Goal: Check status

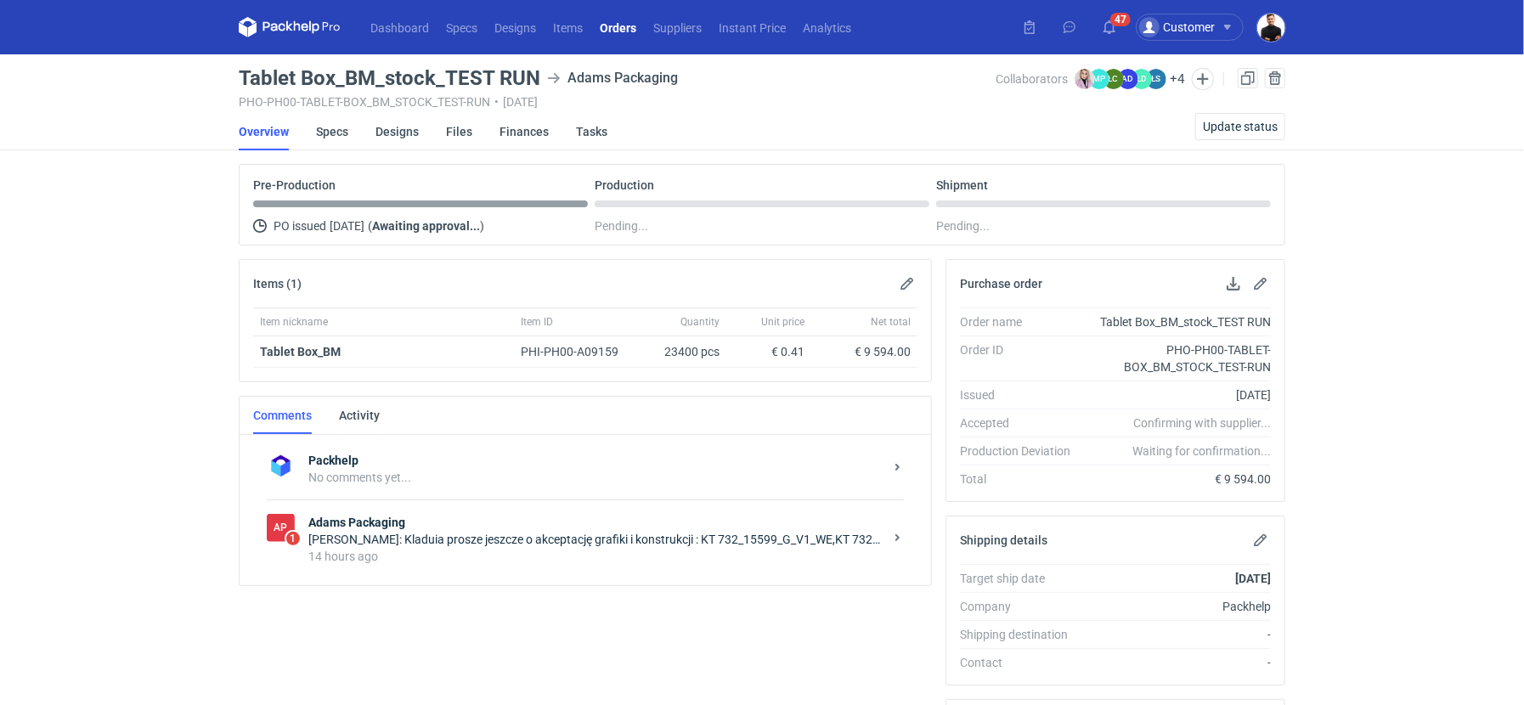
click at [556, 523] on strong "Adams Packaging" at bounding box center [595, 522] width 575 height 17
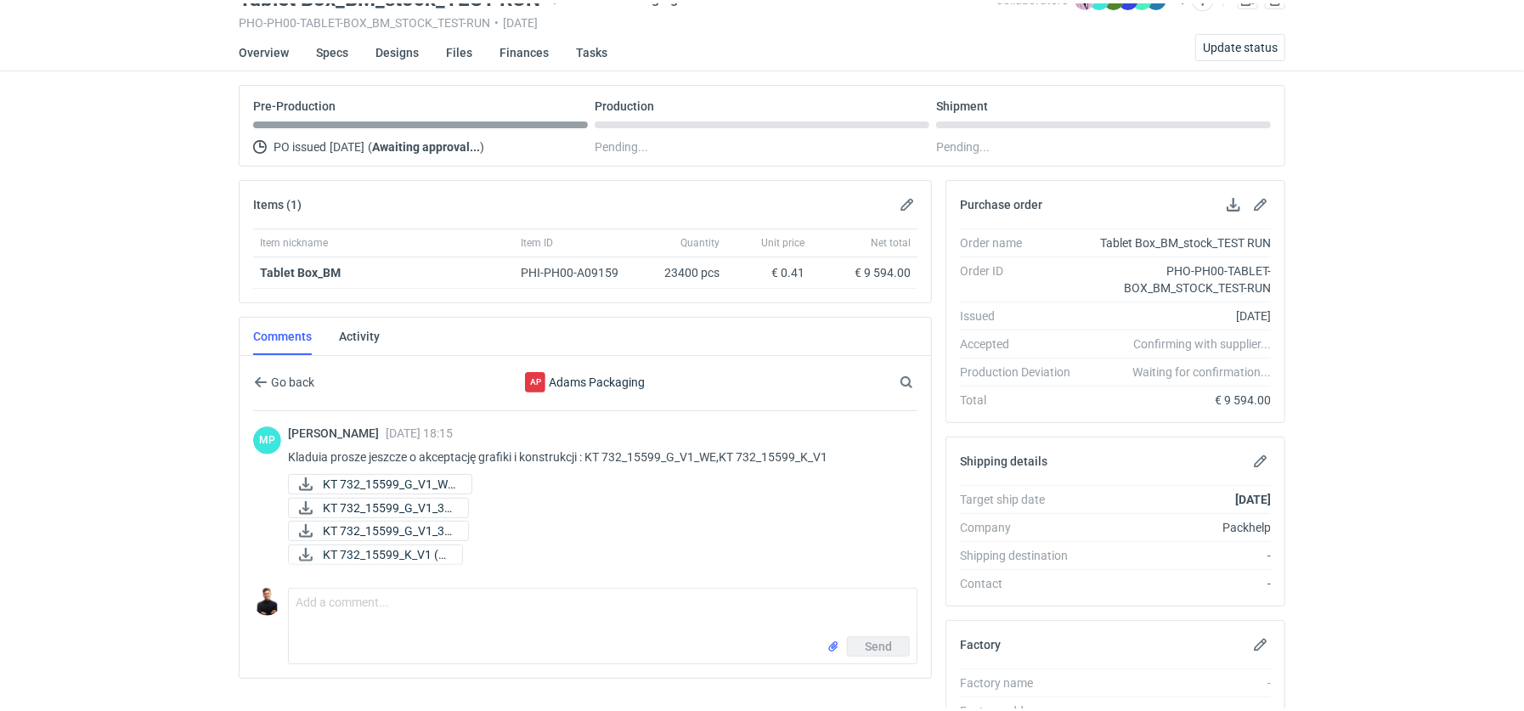
scroll to position [94, 0]
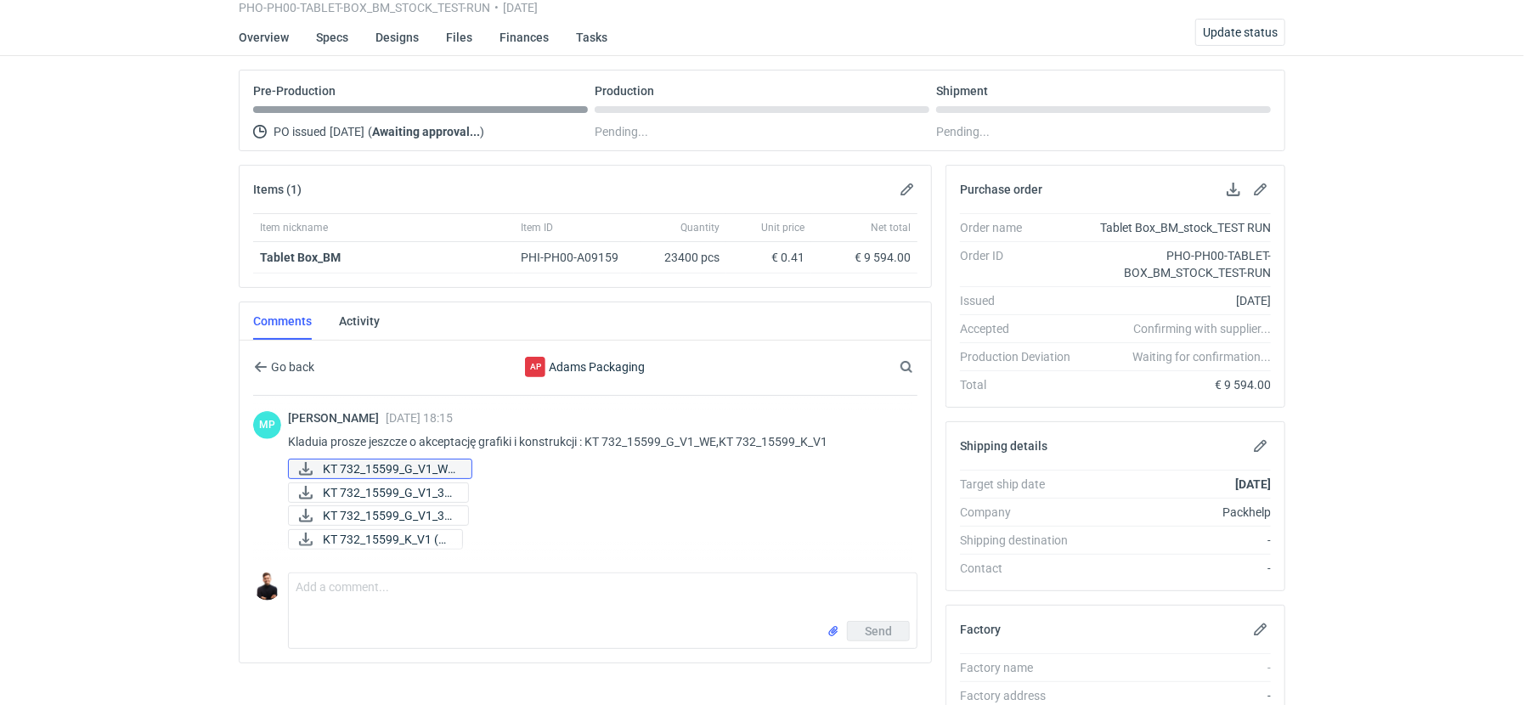
click at [392, 462] on span "KT 732_15599_G_V1_WE..." at bounding box center [390, 469] width 135 height 19
click at [384, 483] on span "KT 732_15599_G_V1_3D..." at bounding box center [389, 492] width 132 height 19
click at [378, 512] on span "KT 732_15599_G_V1_3D..." at bounding box center [389, 515] width 132 height 19
click at [376, 534] on span "KT 732_15599_K_V1 (1..." at bounding box center [386, 539] width 126 height 19
